Goal: Transaction & Acquisition: Purchase product/service

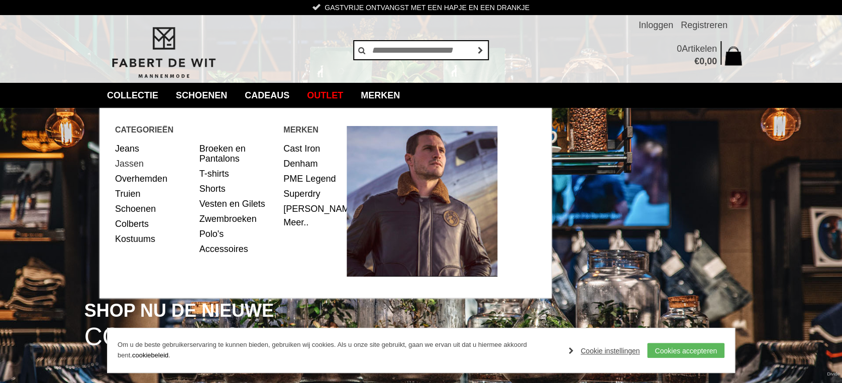
click at [134, 161] on link "Jassen" at bounding box center [153, 163] width 77 height 15
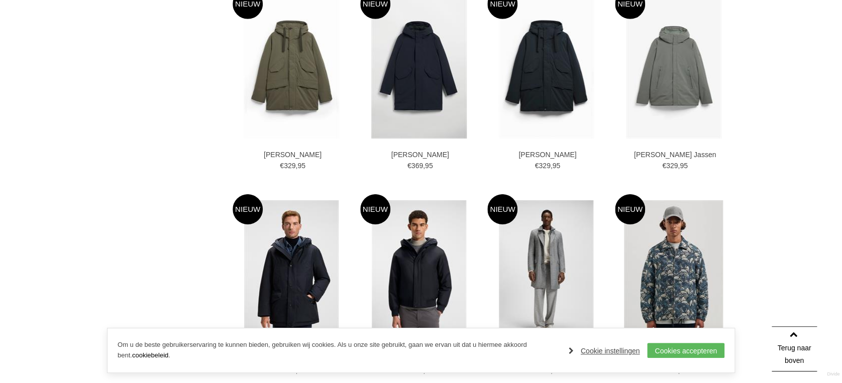
scroll to position [1741, 0]
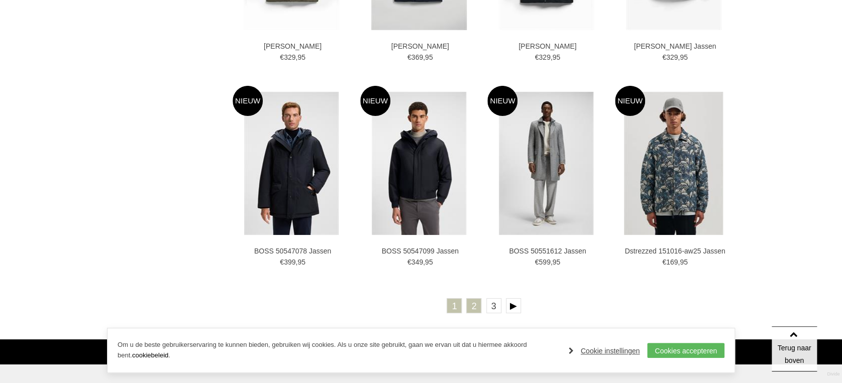
click at [477, 309] on link "2" at bounding box center [473, 305] width 15 height 15
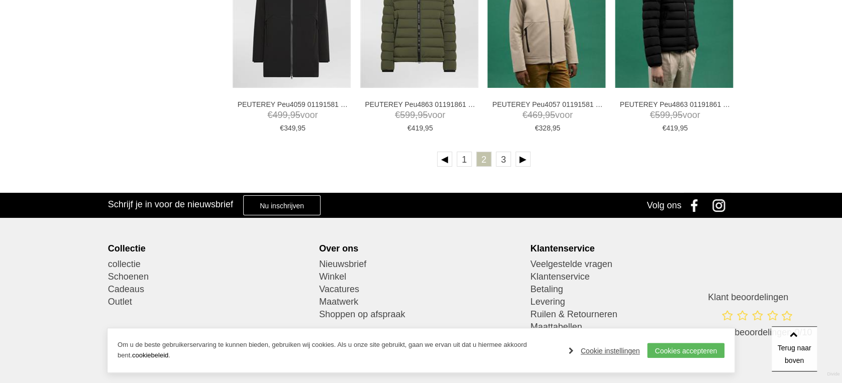
scroll to position [1808, 0]
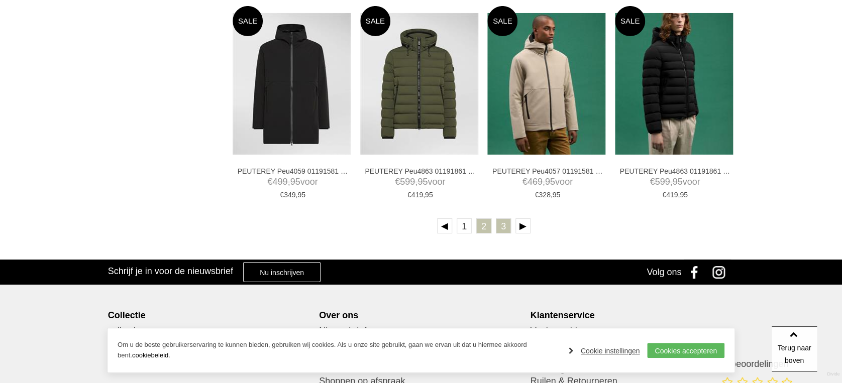
click at [505, 224] on link "3" at bounding box center [503, 225] width 15 height 15
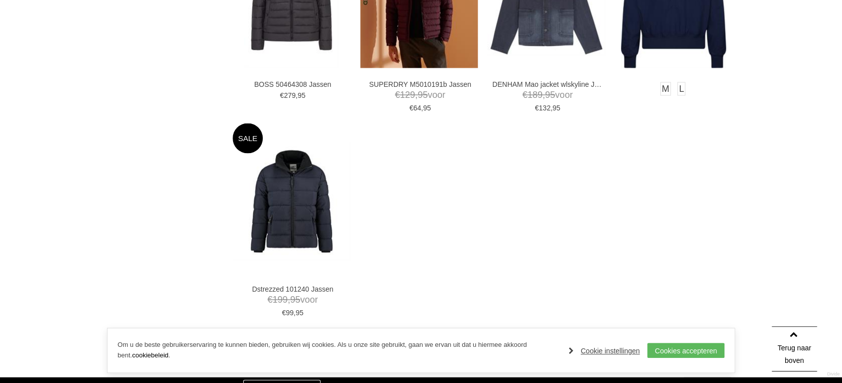
scroll to position [669, 0]
